Goal: Navigation & Orientation: Find specific page/section

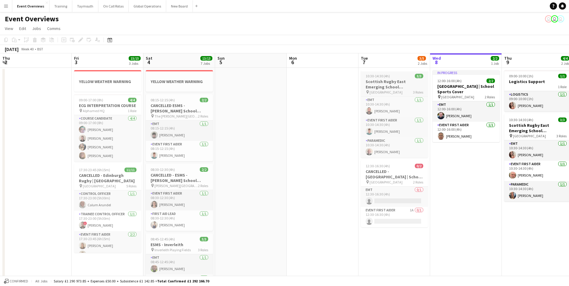
scroll to position [0, 174]
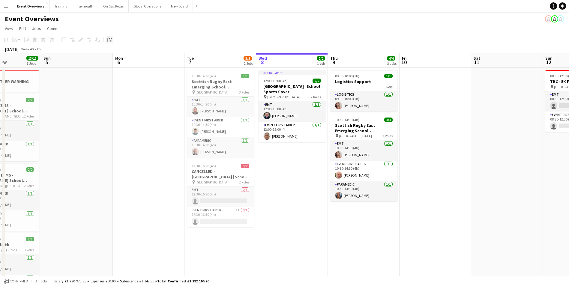
click at [110, 41] on icon at bounding box center [110, 41] width 2 height 2
click at [158, 57] on span "Next month" at bounding box center [158, 61] width 12 height 12
click at [155, 109] on span "23" at bounding box center [158, 108] width 7 height 7
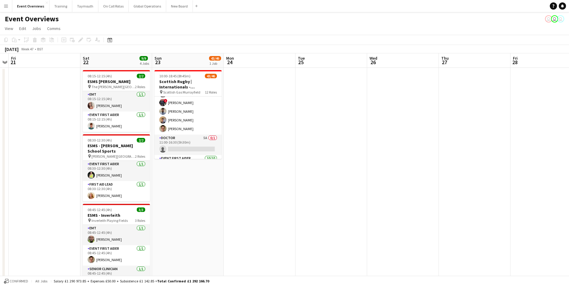
scroll to position [390, 0]
click at [110, 39] on icon at bounding box center [109, 40] width 5 height 5
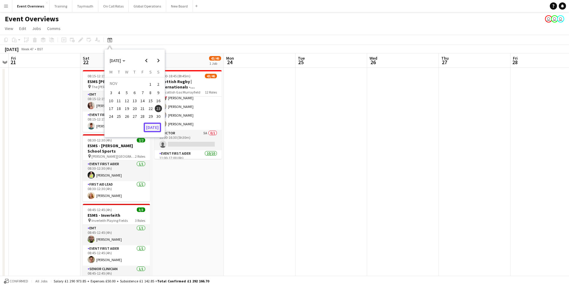
click at [152, 126] on button "[DATE]" at bounding box center [152, 128] width 17 height 10
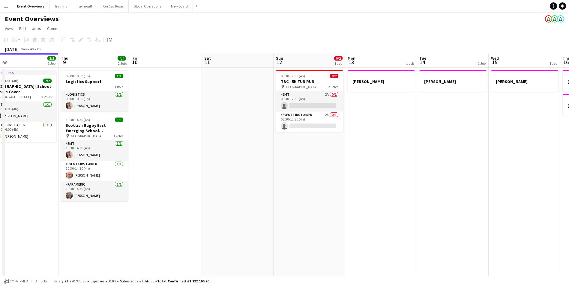
drag, startPoint x: 406, startPoint y: 204, endPoint x: 176, endPoint y: 220, distance: 230.7
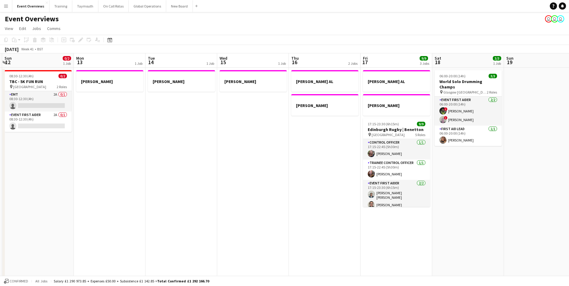
drag, startPoint x: 362, startPoint y: 212, endPoint x: 207, endPoint y: 211, distance: 154.6
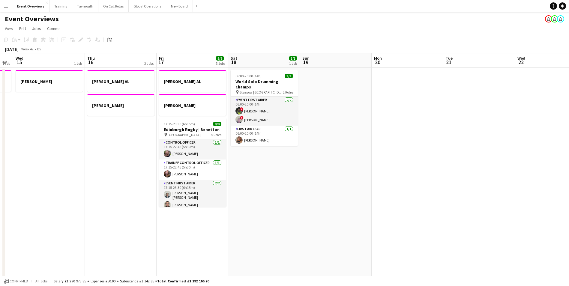
drag, startPoint x: 315, startPoint y: 215, endPoint x: 98, endPoint y: 219, distance: 216.4
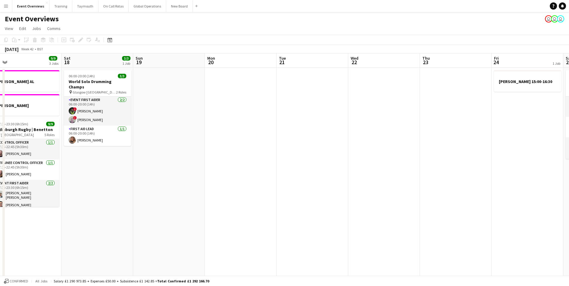
scroll to position [0, 178]
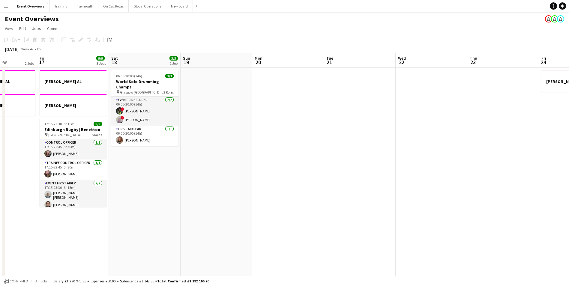
drag, startPoint x: 254, startPoint y: 215, endPoint x: 86, endPoint y: 217, distance: 167.8
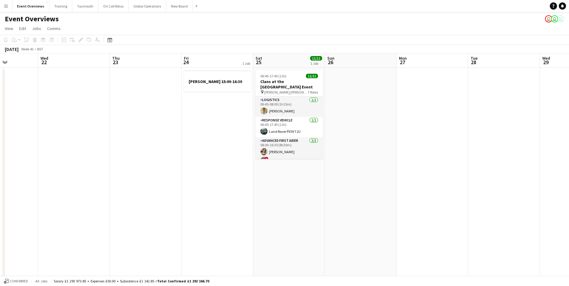
scroll to position [0, 179]
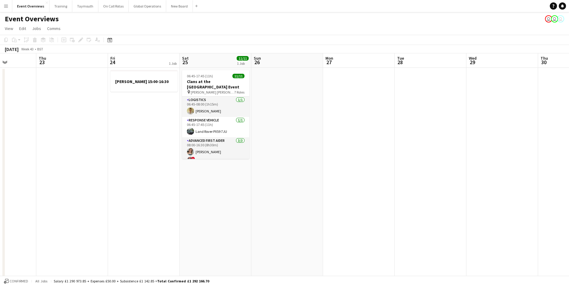
drag, startPoint x: 508, startPoint y: 196, endPoint x: 220, endPoint y: 199, distance: 287.8
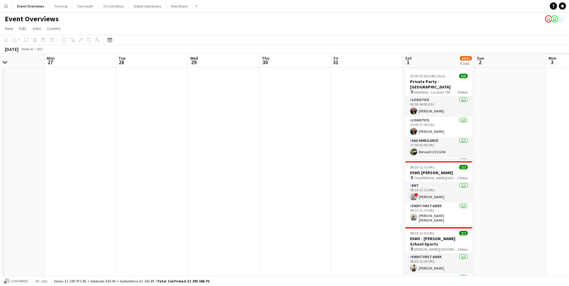
drag, startPoint x: 415, startPoint y: 159, endPoint x: 143, endPoint y: 177, distance: 273.1
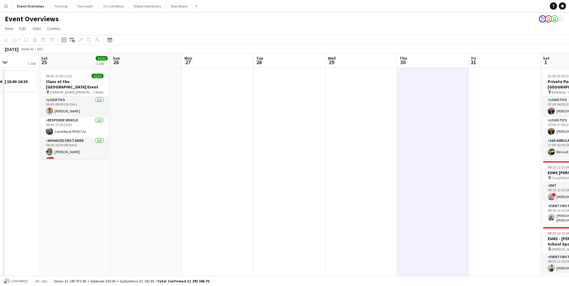
drag, startPoint x: 275, startPoint y: 138, endPoint x: 414, endPoint y: 122, distance: 140.1
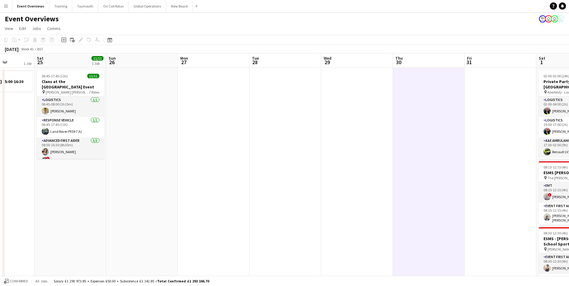
drag, startPoint x: 274, startPoint y: 143, endPoint x: 412, endPoint y: 136, distance: 138.2
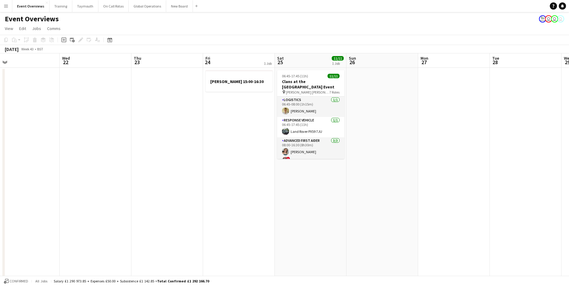
drag, startPoint x: 394, startPoint y: 151, endPoint x: 408, endPoint y: 151, distance: 13.8
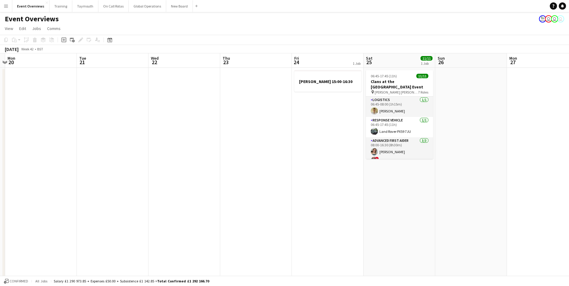
drag, startPoint x: 399, startPoint y: 167, endPoint x: 365, endPoint y: 181, distance: 37.2
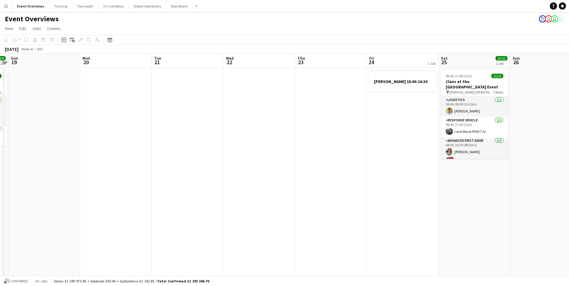
scroll to position [0, 162]
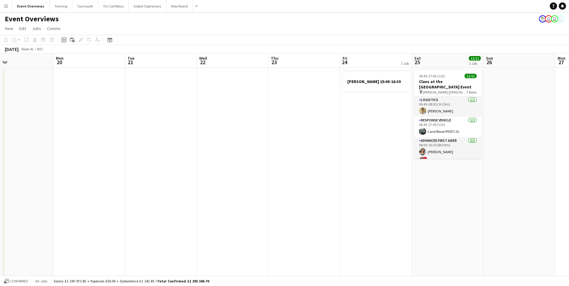
drag, startPoint x: 275, startPoint y: 191, endPoint x: 395, endPoint y: 181, distance: 120.4
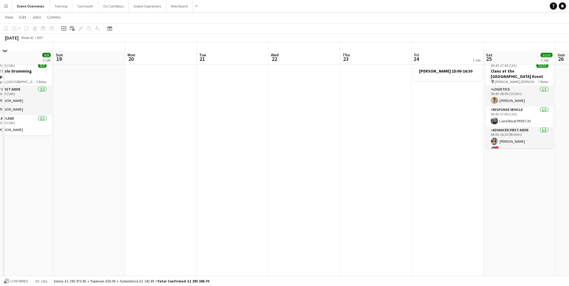
scroll to position [0, 0]
